Goal: Information Seeking & Learning: Learn about a topic

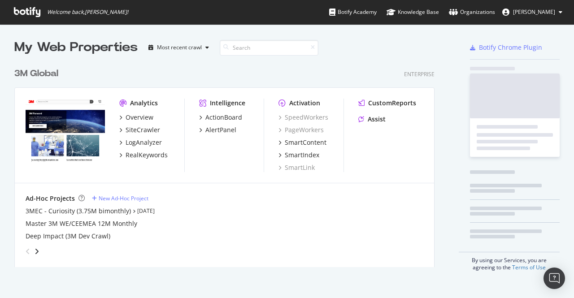
scroll to position [204, 420]
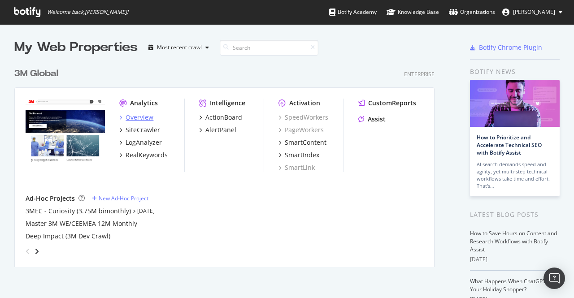
click at [145, 117] on div "Overview" at bounding box center [140, 117] width 28 height 9
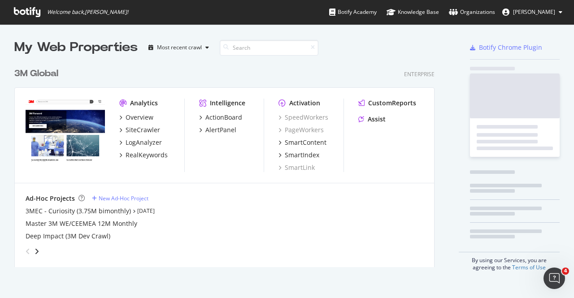
scroll to position [292, 560]
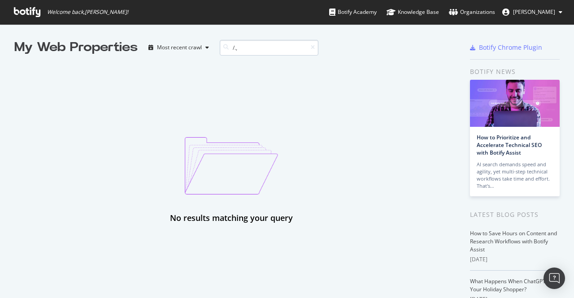
click at [251, 47] on input "/.," at bounding box center [269, 48] width 99 height 16
type input "/.,"
click at [314, 49] on icon at bounding box center [313, 47] width 4 height 5
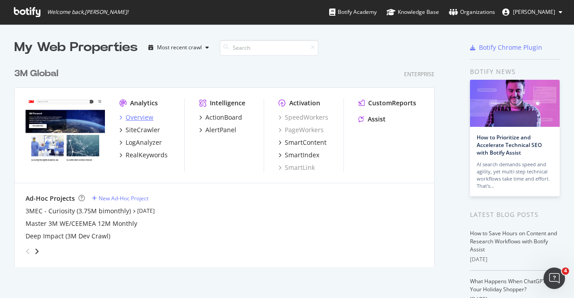
click at [142, 118] on div "Overview" at bounding box center [140, 117] width 28 height 9
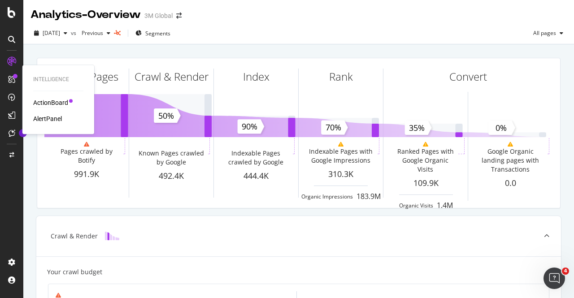
click at [58, 102] on div "ActionBoard" at bounding box center [50, 102] width 35 height 9
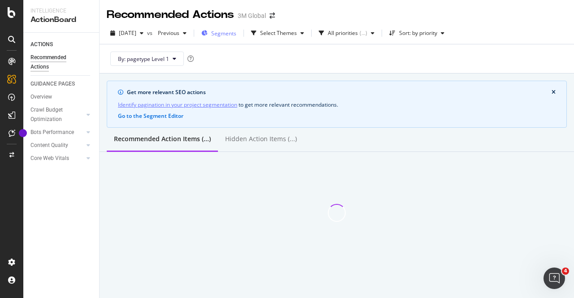
click at [236, 37] on div "Segments" at bounding box center [218, 32] width 35 height 13
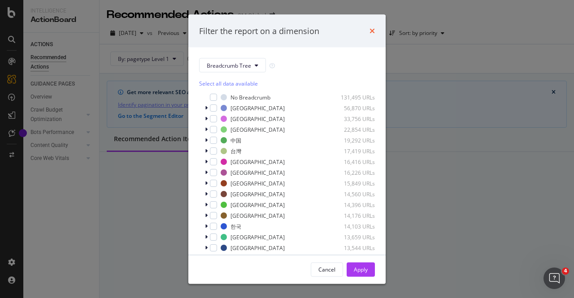
click at [372, 31] on icon "times" at bounding box center [372, 30] width 5 height 7
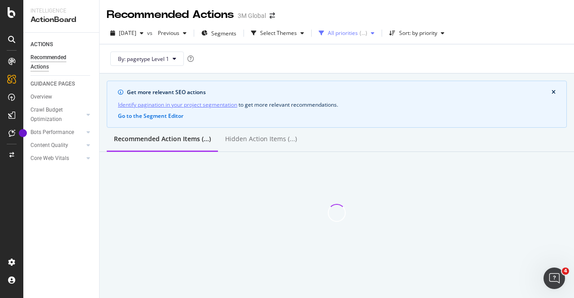
click at [358, 33] on div "All priorities" at bounding box center [343, 32] width 30 height 5
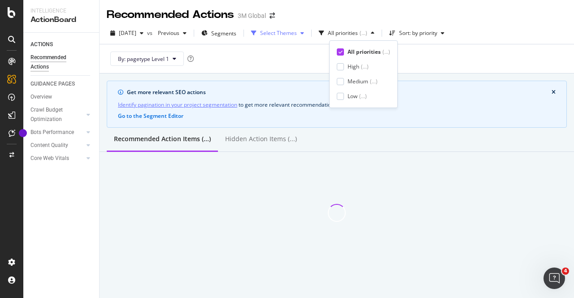
click at [308, 32] on div "button" at bounding box center [302, 32] width 11 height 5
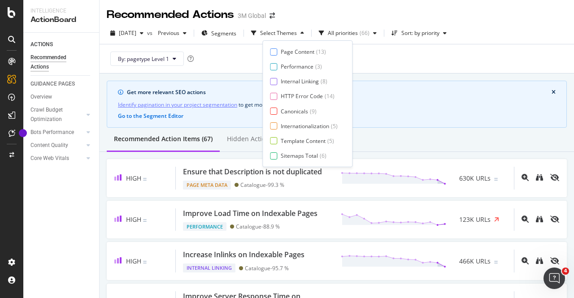
click at [385, 70] on div "By: pagetype Level 1" at bounding box center [337, 58] width 460 height 29
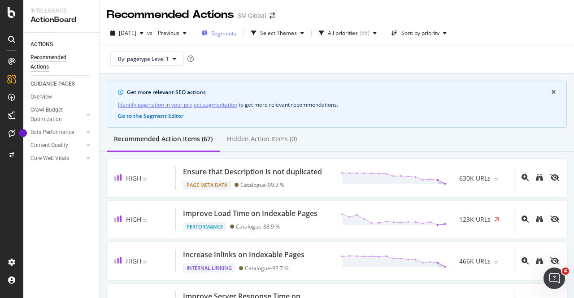
click at [236, 37] on div "Segments" at bounding box center [223, 34] width 25 height 8
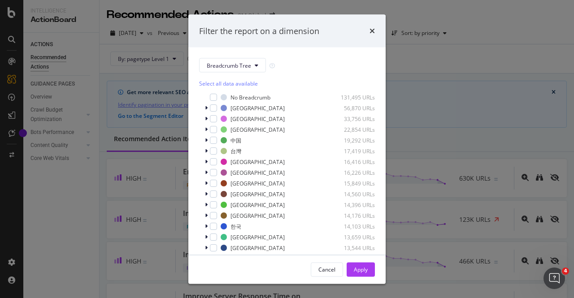
scroll to position [7, 0]
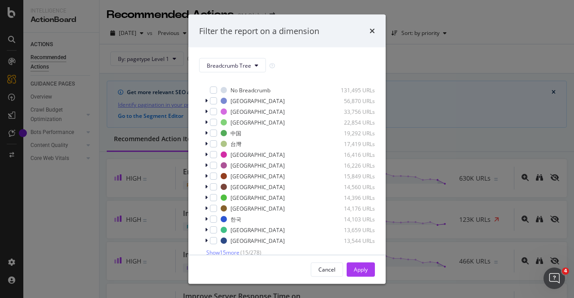
click at [231, 250] on span "Show 15 more" at bounding box center [222, 253] width 33 height 8
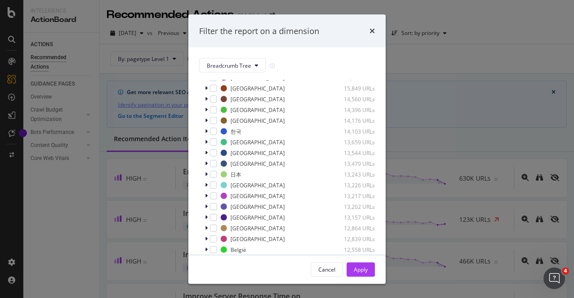
scroll to position [96, 0]
click at [226, 171] on div "modal" at bounding box center [224, 173] width 6 height 6
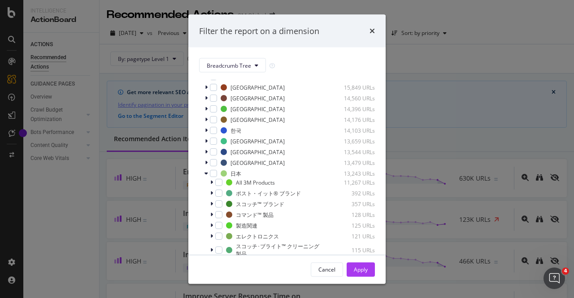
click at [375, 33] on div "Filter the report on a dimension" at bounding box center [286, 30] width 197 height 33
click at [371, 32] on icon "times" at bounding box center [372, 30] width 5 height 7
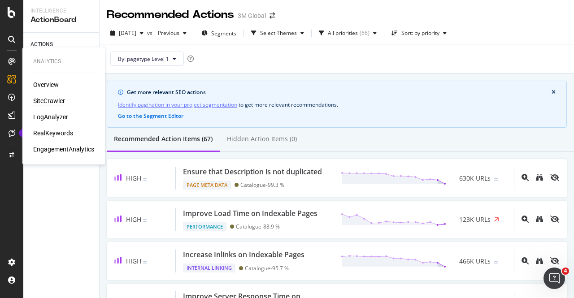
click at [52, 97] on div "SiteCrawler" at bounding box center [49, 100] width 32 height 9
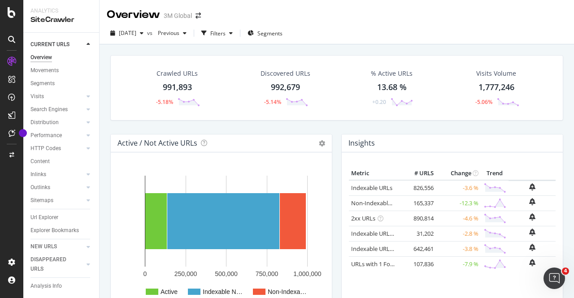
click at [182, 89] on div "991,893" at bounding box center [177, 88] width 29 height 12
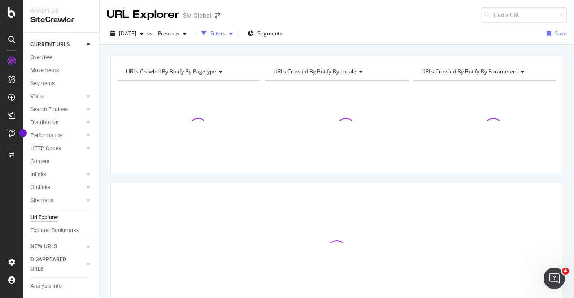
click at [226, 30] on div "Filters" at bounding box center [217, 34] width 15 height 8
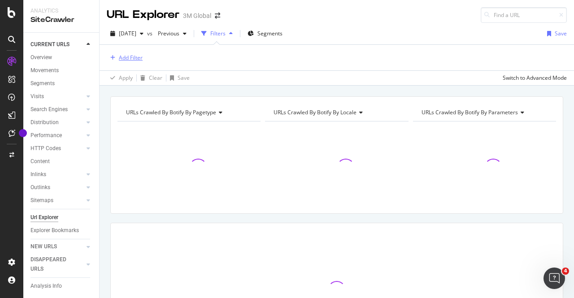
click at [137, 60] on div "Add Filter" at bounding box center [131, 58] width 24 height 8
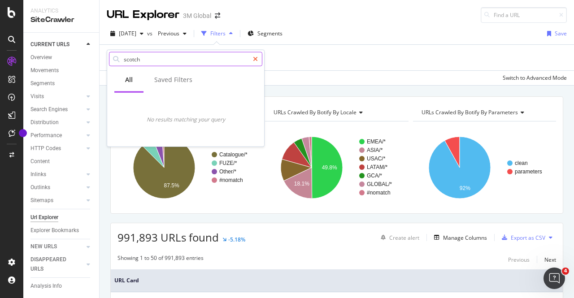
type input "scotch"
click at [250, 60] on div at bounding box center [255, 59] width 13 height 14
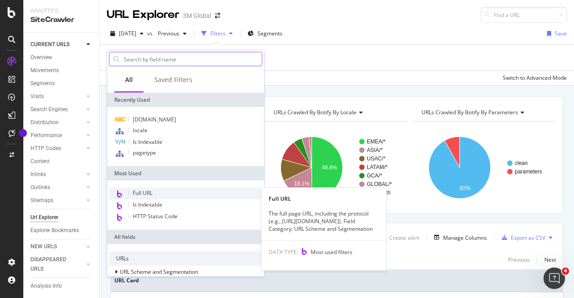
click at [150, 193] on span "Full URL" at bounding box center [143, 193] width 20 height 8
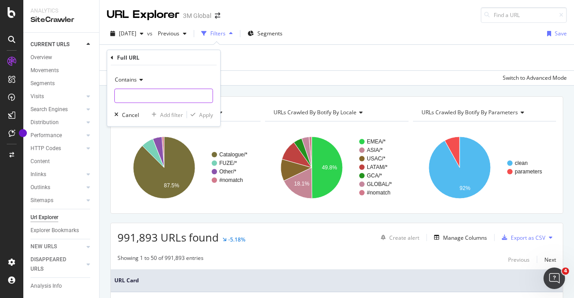
click at [141, 89] on input "text" at bounding box center [164, 96] width 98 height 14
type input "scotch.jp"
click at [205, 119] on div "Contains scotch.jp Cancel Add filter Apply" at bounding box center [163, 95] width 113 height 61
click at [205, 118] on div "Apply" at bounding box center [206, 115] width 14 height 8
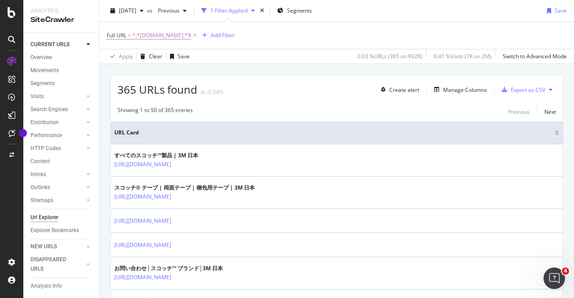
scroll to position [157, 0]
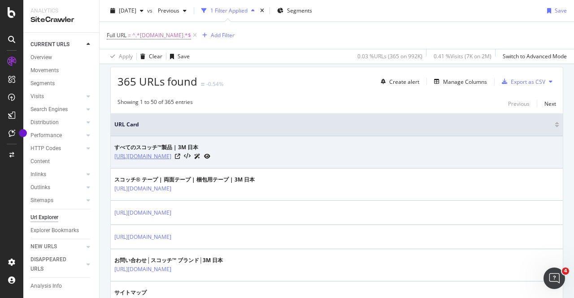
click at [171, 153] on link "[URL][DOMAIN_NAME]" at bounding box center [142, 156] width 57 height 9
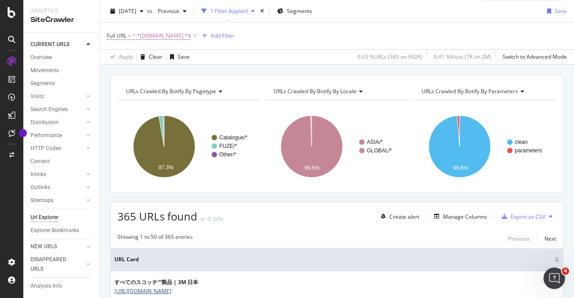
scroll to position [0, 0]
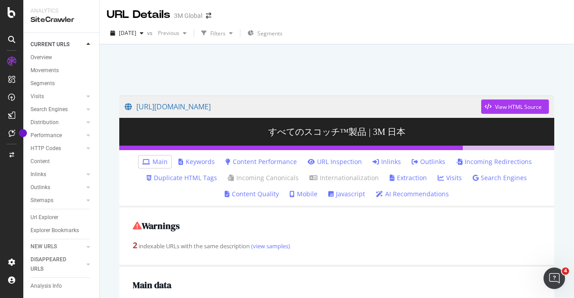
click at [285, 161] on link "Content Performance" at bounding box center [261, 161] width 71 height 9
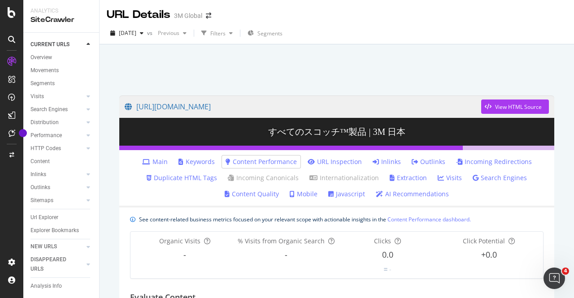
click at [567, 55] on div "[URL][DOMAIN_NAME] View HTML Source すべてのスコッチ™製品 | 3M 日本 Main Keywords Content P…" at bounding box center [337, 193] width 475 height 298
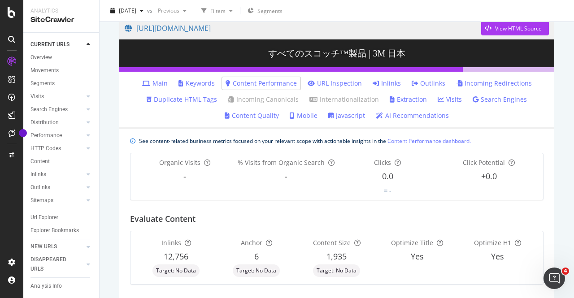
scroll to position [52, 0]
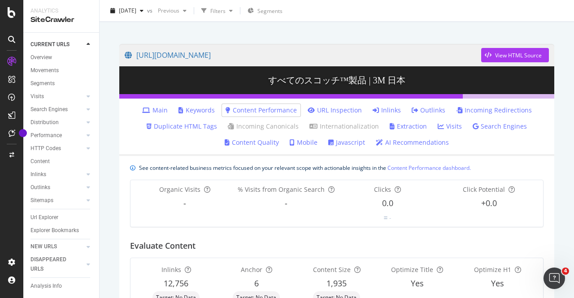
click at [240, 147] on li "Content Quality" at bounding box center [251, 142] width 61 height 13
click at [240, 144] on link "Content Quality" at bounding box center [252, 142] width 54 height 9
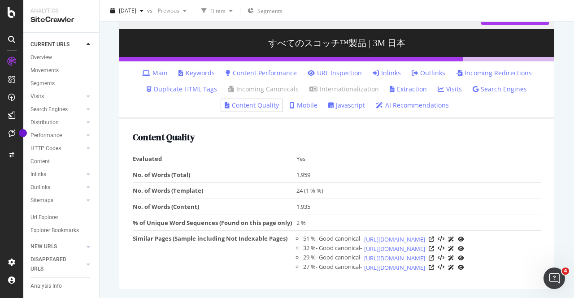
scroll to position [122, 0]
drag, startPoint x: 553, startPoint y: 205, endPoint x: 554, endPoint y: 197, distance: 8.2
click at [554, 197] on div "[URL][DOMAIN_NAME] View HTML Source すべてのスコッチ™製品 | 3M 日本 Main Keywords Content P…" at bounding box center [336, 148] width 453 height 301
drag, startPoint x: 555, startPoint y: 201, endPoint x: 554, endPoint y: 194, distance: 7.2
click at [554, 194] on div "[URL][DOMAIN_NAME] View HTML Source すべてのスコッチ™製品 | 3M 日本 Main Keywords Content P…" at bounding box center [336, 148] width 453 height 301
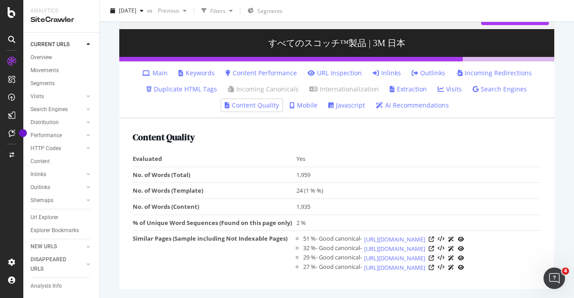
click at [160, 69] on link "Main" at bounding box center [155, 73] width 26 height 9
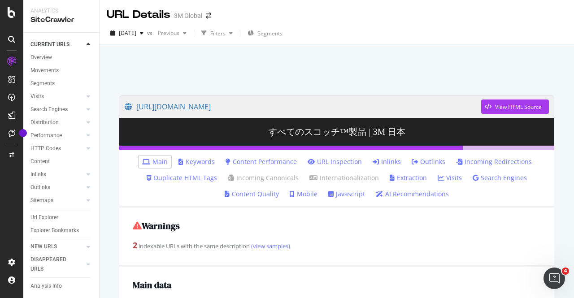
click at [421, 195] on link "AI Recommendations" at bounding box center [412, 194] width 73 height 9
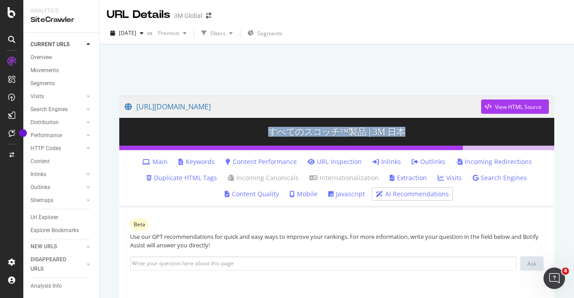
drag, startPoint x: 561, startPoint y: 95, endPoint x: 561, endPoint y: 123, distance: 28.3
click at [561, 123] on div "[URL][DOMAIN_NAME] View HTML Source すべてのスコッチ™製品 | 3M 日本 Main Keywords Content P…" at bounding box center [337, 193] width 475 height 298
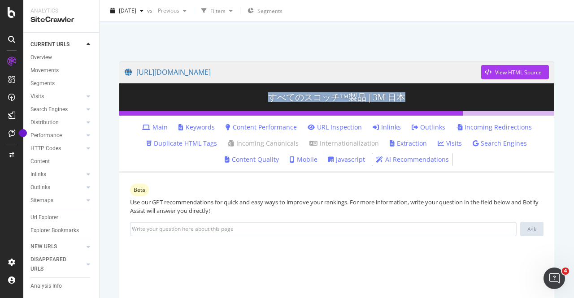
scroll to position [46, 0]
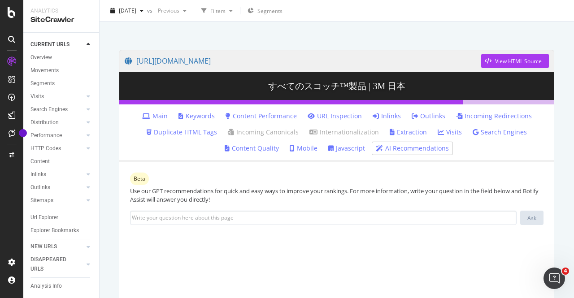
click at [448, 128] on link "Visits" at bounding box center [450, 132] width 24 height 9
